Goal: Task Accomplishment & Management: Use online tool/utility

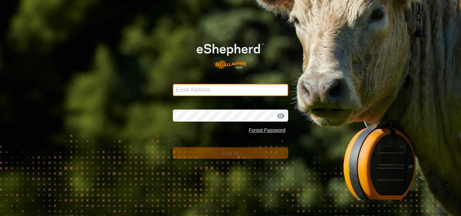
click at [205, 87] on input "Email Address" at bounding box center [230, 90] width 115 height 12
type input "jnerg84@gmail.com"
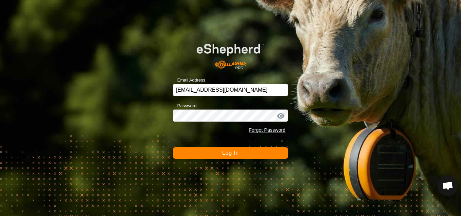
click at [230, 149] on button "Log In" at bounding box center [230, 152] width 115 height 11
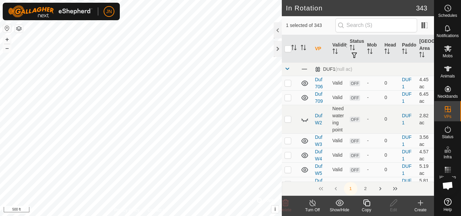
click at [365, 192] on button "2" at bounding box center [365, 188] width 13 height 13
click at [368, 204] on icon at bounding box center [366, 203] width 8 height 8
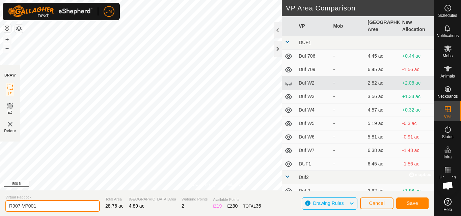
click at [49, 205] on input "R907-VP001" at bounding box center [52, 206] width 94 height 12
type input "R908"
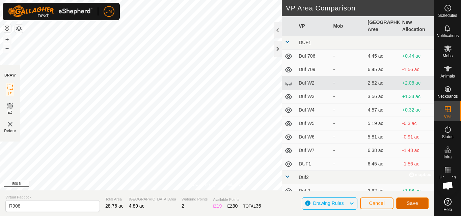
click at [417, 205] on span "Save" at bounding box center [412, 203] width 11 height 5
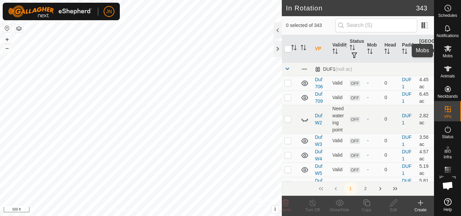
click at [446, 53] on es-mob-svg-icon at bounding box center [448, 48] width 12 height 11
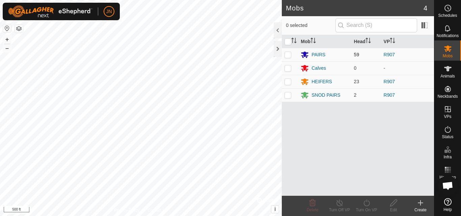
click at [287, 54] on p-checkbox at bounding box center [287, 54] width 7 height 5
checkbox input "true"
click at [289, 81] on p-checkbox at bounding box center [287, 81] width 7 height 5
checkbox input "true"
click at [288, 96] on p-checkbox at bounding box center [287, 94] width 7 height 5
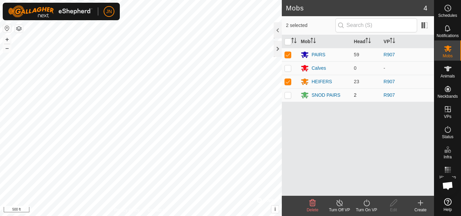
checkbox input "true"
click at [365, 203] on icon at bounding box center [366, 203] width 8 height 8
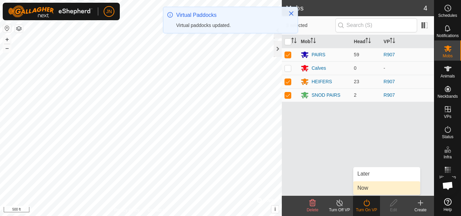
click at [365, 185] on link "Now" at bounding box center [386, 188] width 67 height 13
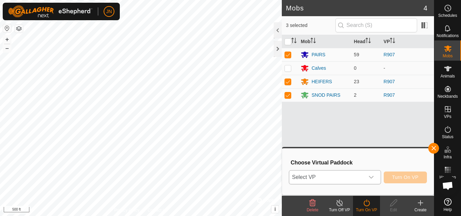
click at [344, 178] on span "Select VP" at bounding box center [326, 177] width 75 height 13
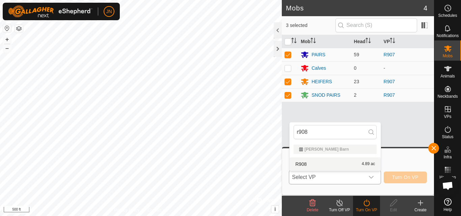
type input "r908"
click at [344, 161] on li "R908 4.89 ac" at bounding box center [335, 164] width 91 height 13
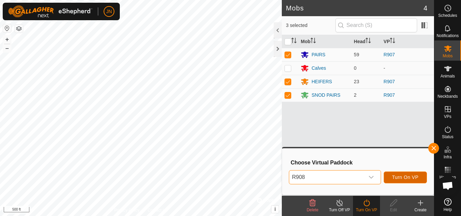
click at [409, 178] on span "Turn On VP" at bounding box center [405, 177] width 26 height 5
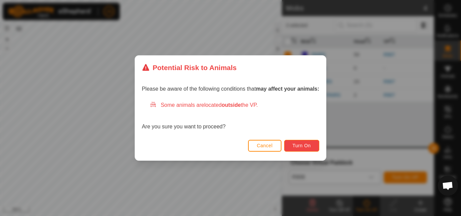
click at [310, 146] on span "Turn On" at bounding box center [302, 145] width 18 height 5
